Goal: Information Seeking & Learning: Learn about a topic

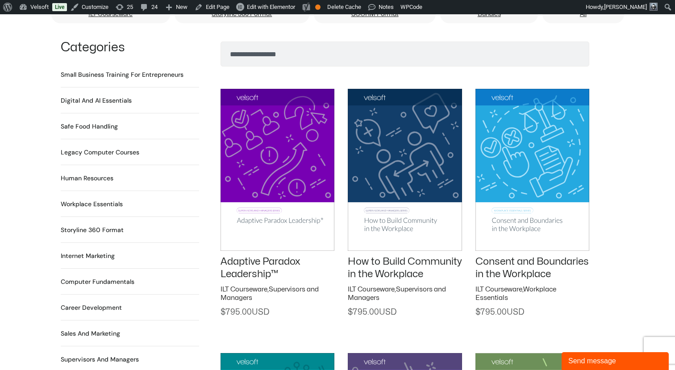
scroll to position [609, 0]
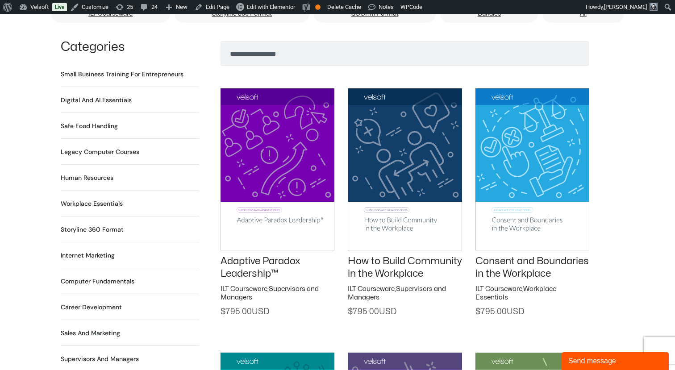
click at [245, 157] on img at bounding box center [278, 169] width 114 height 162
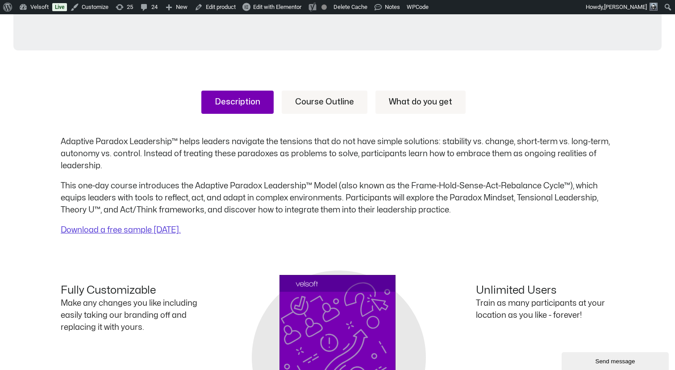
scroll to position [383, 0]
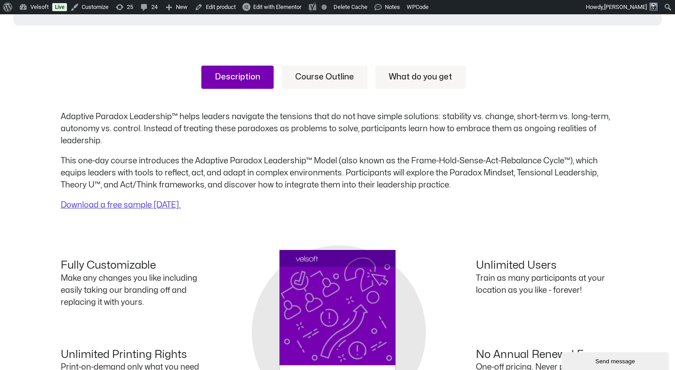
click at [310, 81] on link "Course Outline" at bounding box center [325, 77] width 86 height 23
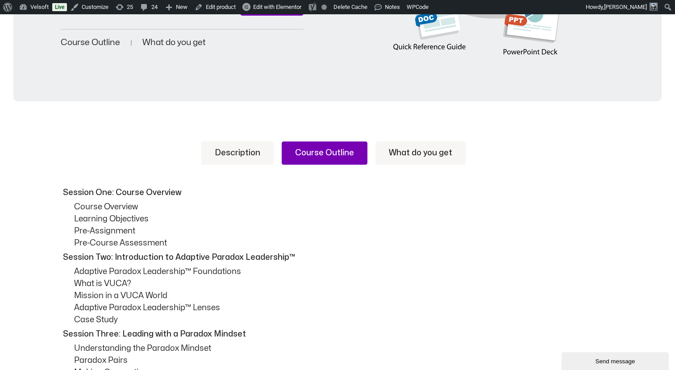
scroll to position [374, 0]
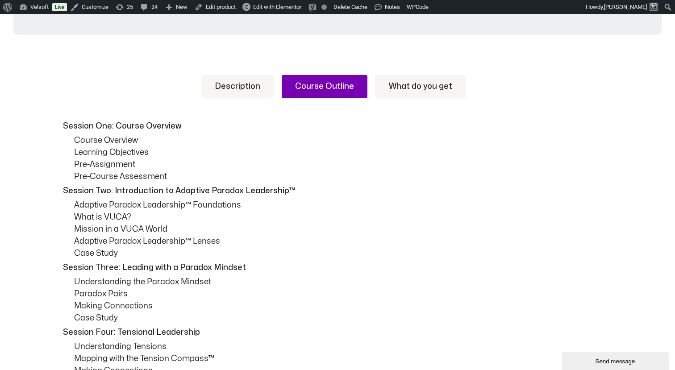
click at [237, 85] on link "Description" at bounding box center [237, 86] width 72 height 23
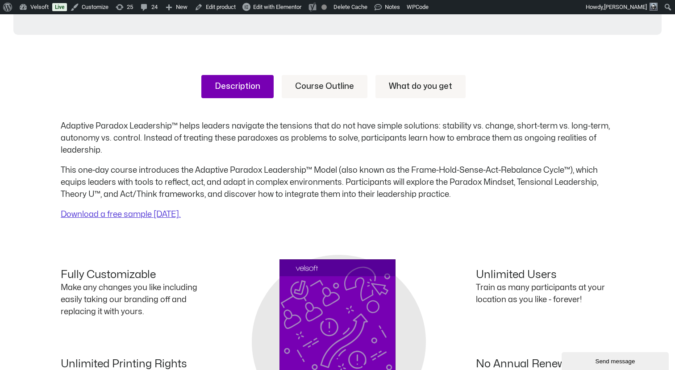
click at [401, 85] on link "What do you get" at bounding box center [421, 86] width 90 height 23
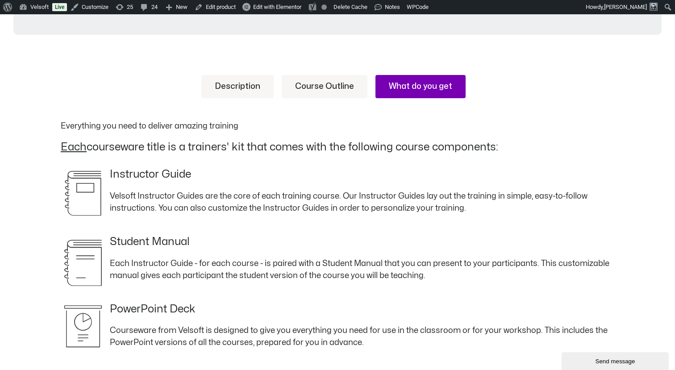
click at [272, 90] on link "Description" at bounding box center [237, 86] width 72 height 23
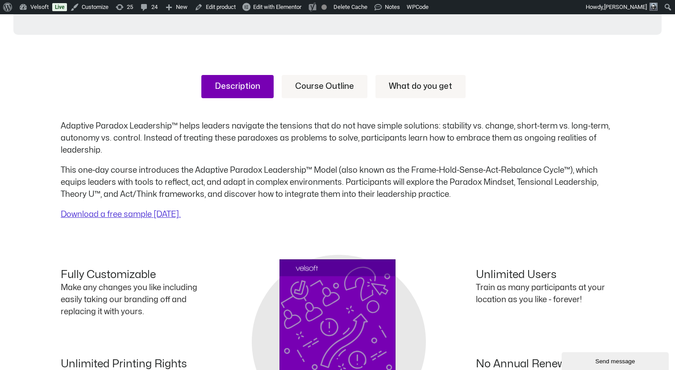
click at [298, 90] on link "Course Outline" at bounding box center [325, 86] width 86 height 23
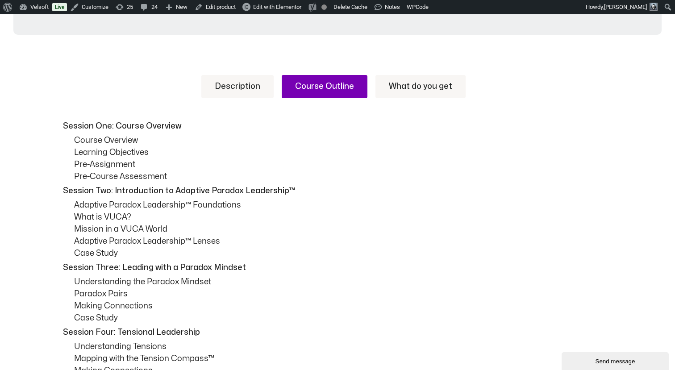
click at [243, 84] on link "Description" at bounding box center [237, 86] width 72 height 23
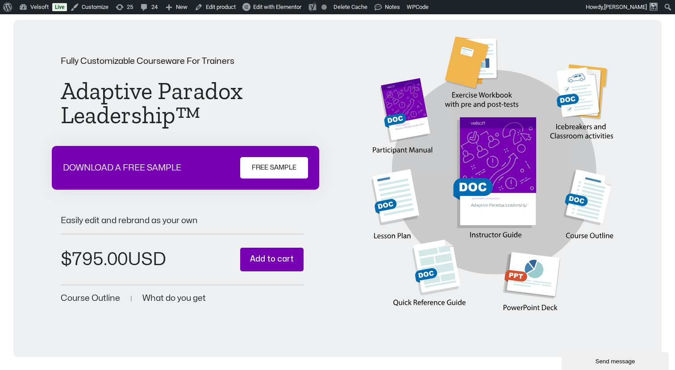
scroll to position [0, 0]
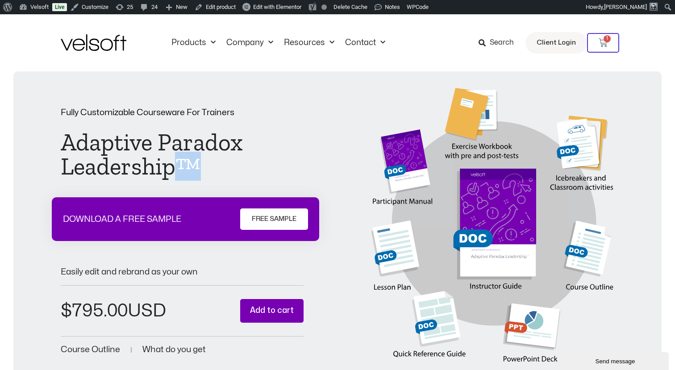
drag, startPoint x: 180, startPoint y: 163, endPoint x: 191, endPoint y: 163, distance: 10.7
click at [191, 163] on h1 "Adaptive Paradox Leadership™" at bounding box center [182, 154] width 243 height 48
copy h1 "™"
click at [266, 171] on h1 "Adaptive Paradox Leadership™" at bounding box center [182, 154] width 243 height 48
click at [228, 8] on link "Edit product" at bounding box center [215, 7] width 48 height 14
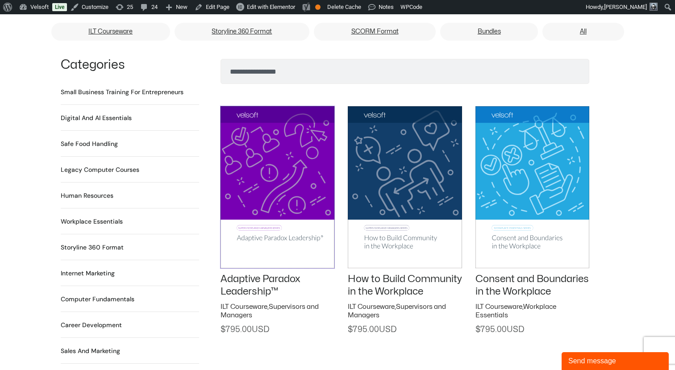
click at [240, 131] on img at bounding box center [278, 187] width 114 height 162
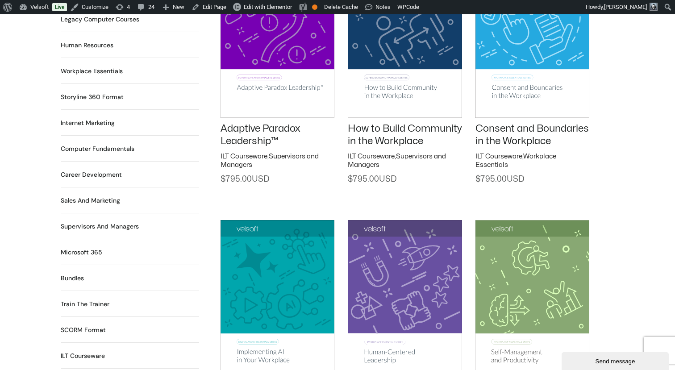
scroll to position [568, 0]
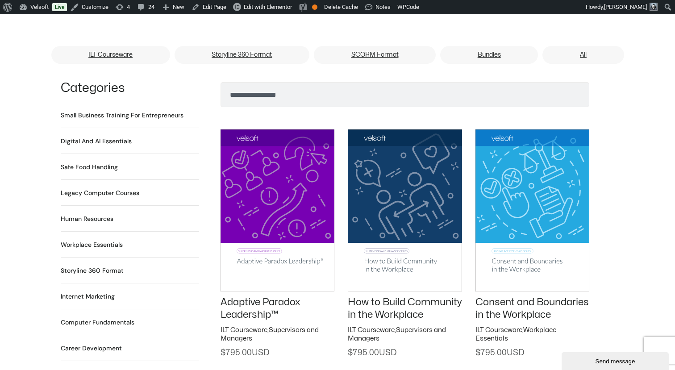
click at [279, 193] on img at bounding box center [278, 211] width 114 height 162
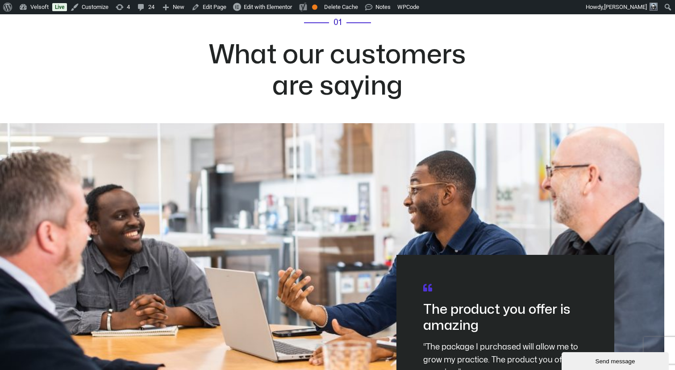
scroll to position [2381, 0]
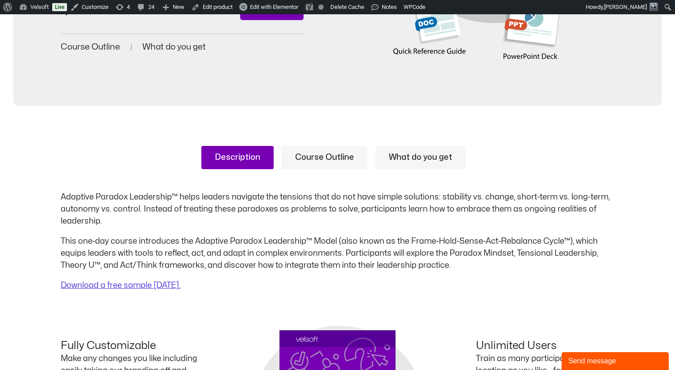
scroll to position [255, 0]
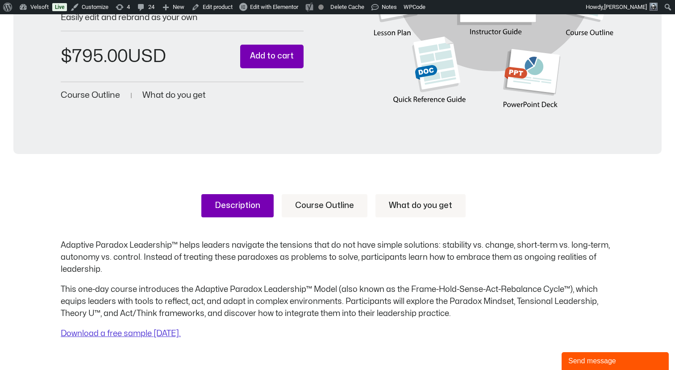
click at [314, 216] on link "Course Outline" at bounding box center [325, 205] width 86 height 23
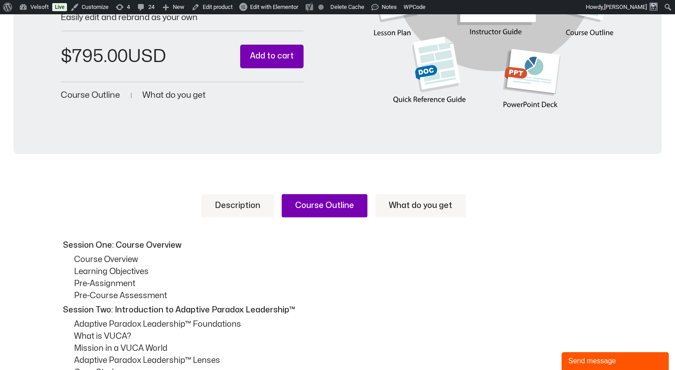
click at [403, 212] on link "What do you get" at bounding box center [421, 205] width 90 height 23
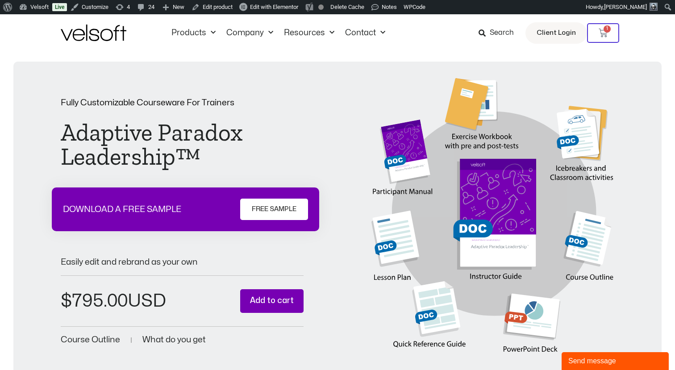
scroll to position [0, 0]
